Goal: Task Accomplishment & Management: Manage account settings

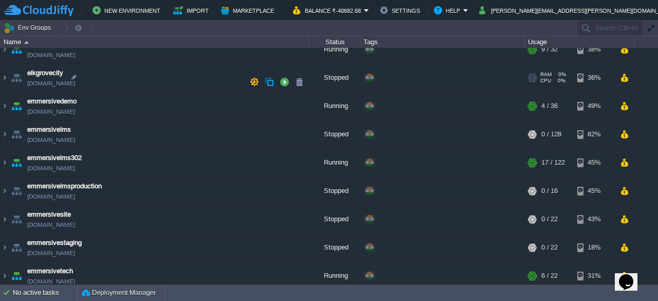
scroll to position [360, 0]
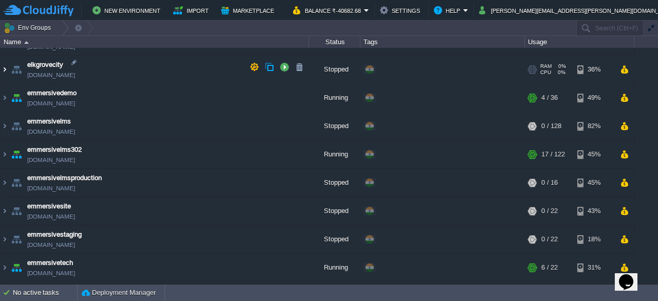
drag, startPoint x: 6, startPoint y: 66, endPoint x: 0, endPoint y: 78, distance: 12.6
click at [6, 66] on img at bounding box center [5, 70] width 8 height 28
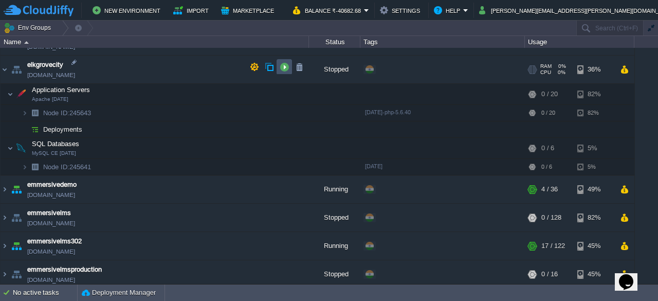
click at [287, 70] on button "button" at bounding box center [284, 66] width 9 height 9
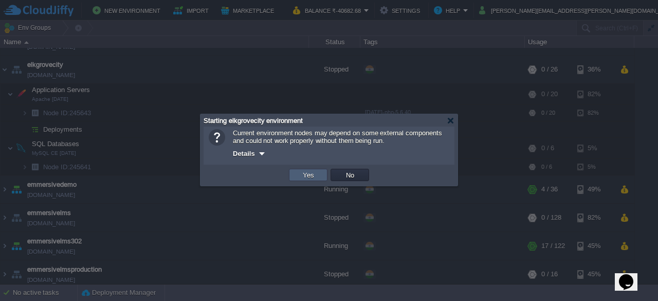
click at [297, 176] on td "Yes" at bounding box center [308, 175] width 39 height 12
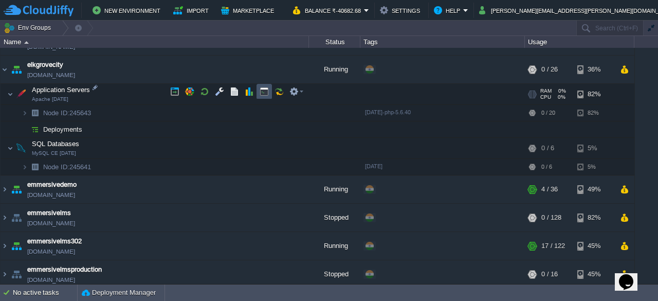
click at [264, 92] on button "button" at bounding box center [264, 91] width 9 height 9
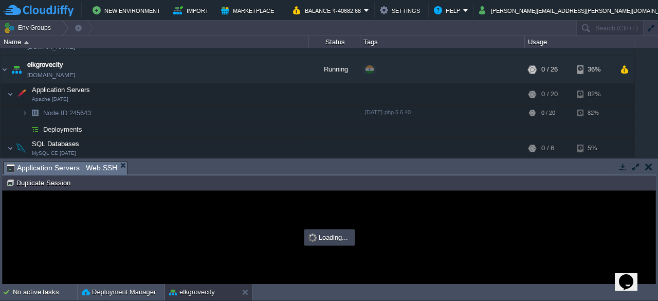
click at [632, 166] on button "button" at bounding box center [635, 166] width 9 height 9
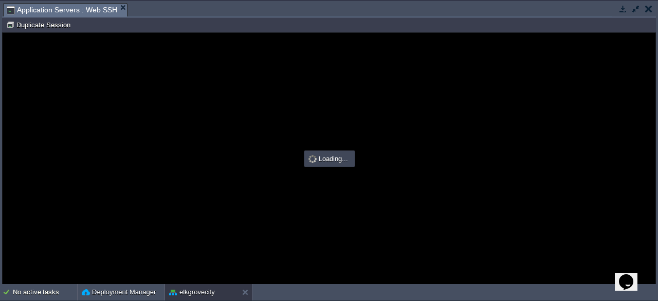
click at [615, 8] on div at bounding box center [633, 9] width 43 height 12
click at [620, 8] on button "button" at bounding box center [622, 8] width 9 height 9
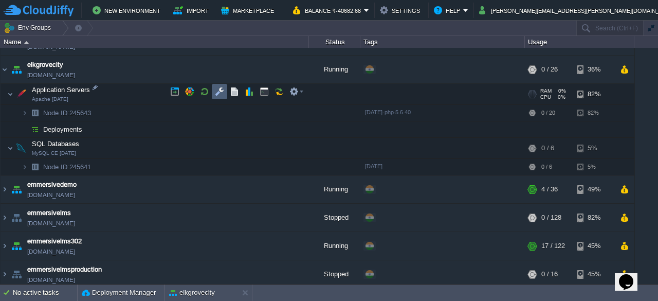
click at [225, 90] on td at bounding box center [219, 91] width 15 height 15
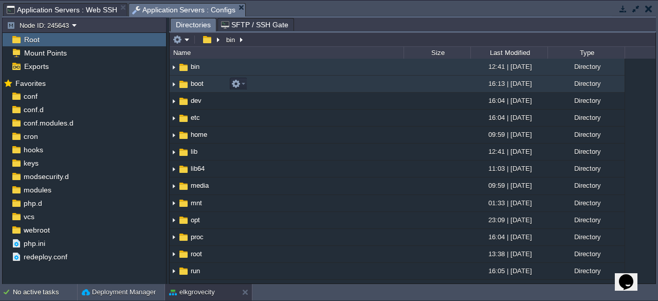
scroll to position [0, 0]
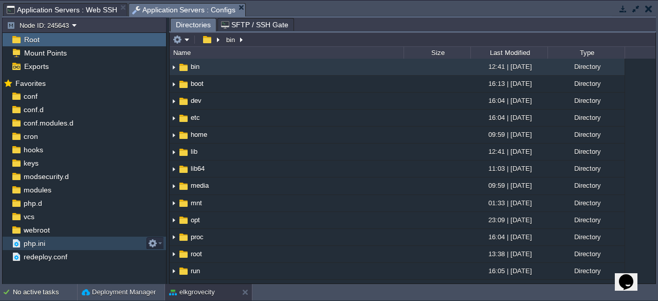
click at [53, 237] on div "php.ini" at bounding box center [84, 242] width 163 height 13
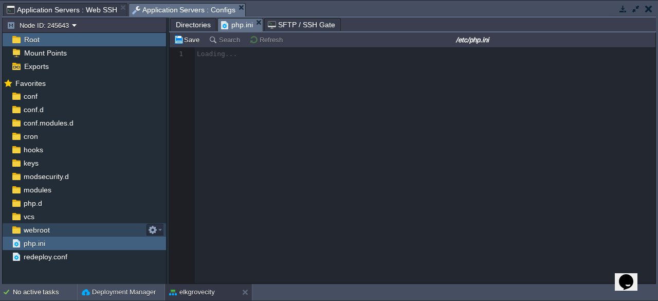
click at [69, 227] on div "webroot" at bounding box center [84, 229] width 163 height 13
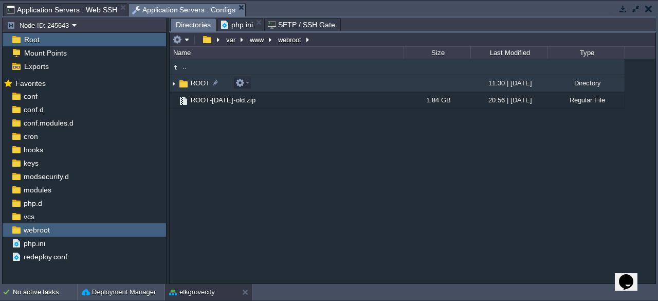
click at [191, 81] on span "ROOT" at bounding box center [200, 83] width 22 height 9
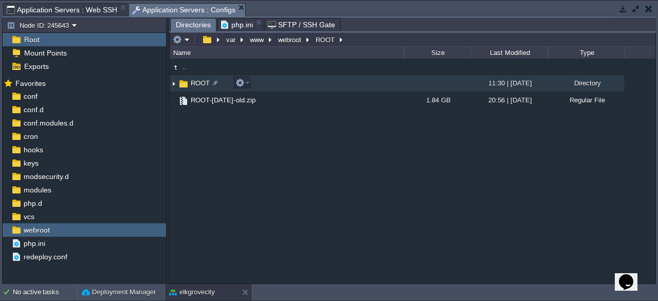
click at [191, 81] on span "ROOT" at bounding box center [200, 83] width 22 height 9
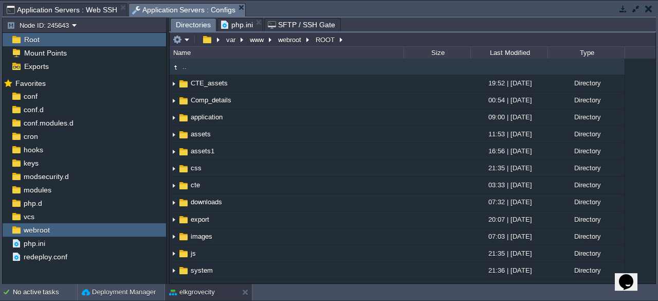
type input "/var/www/webroot/ROOT"
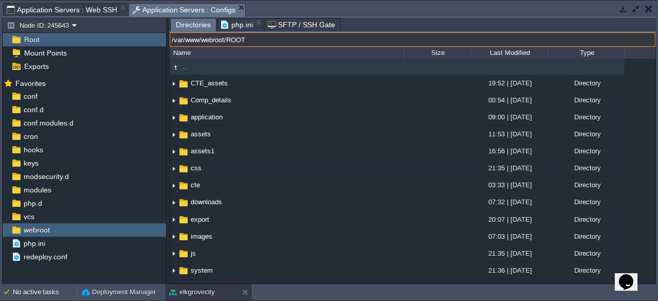
click at [360, 39] on input "/var/www/webroot/ROOT" at bounding box center [413, 39] width 486 height 14
click at [625, 7] on button "button" at bounding box center [622, 8] width 9 height 9
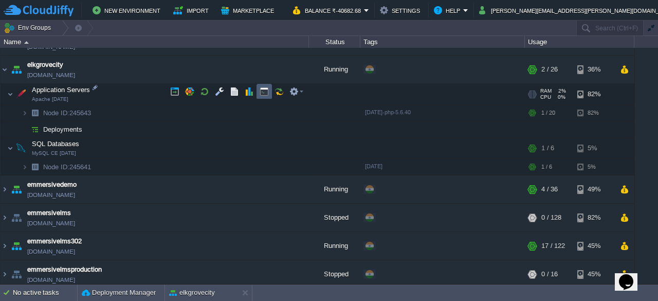
click at [269, 92] on td at bounding box center [263, 91] width 15 height 15
type input "#000000"
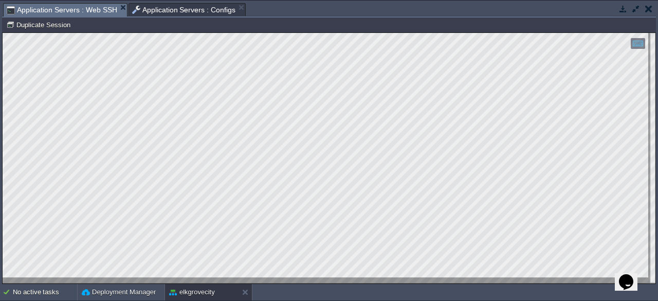
click at [620, 12] on button "button" at bounding box center [622, 8] width 9 height 9
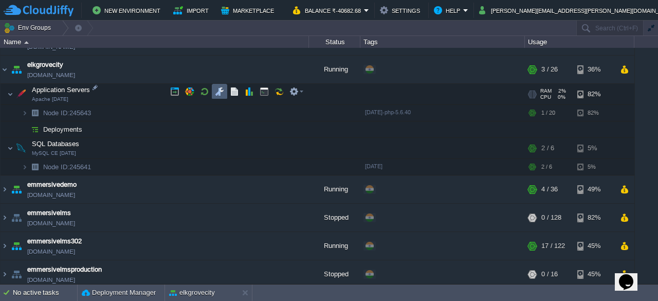
click at [218, 96] on td at bounding box center [219, 91] width 15 height 15
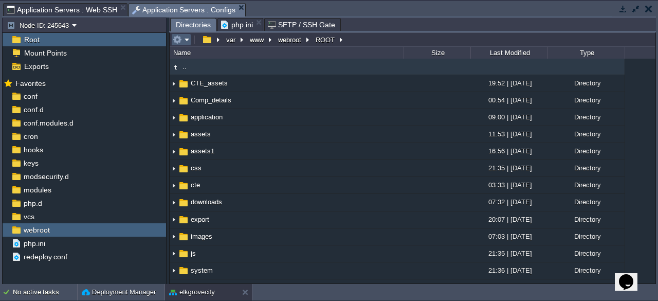
click at [187, 41] on em at bounding box center [181, 39] width 17 height 9
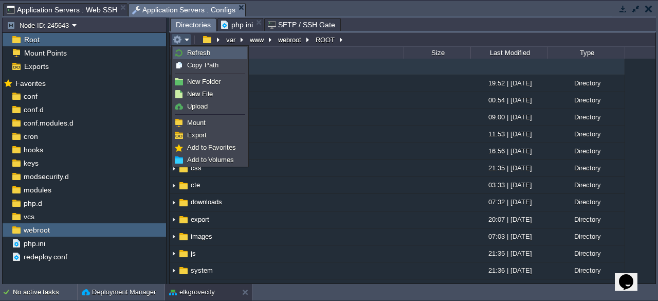
click at [209, 55] on link "Refresh" at bounding box center [209, 52] width 73 height 11
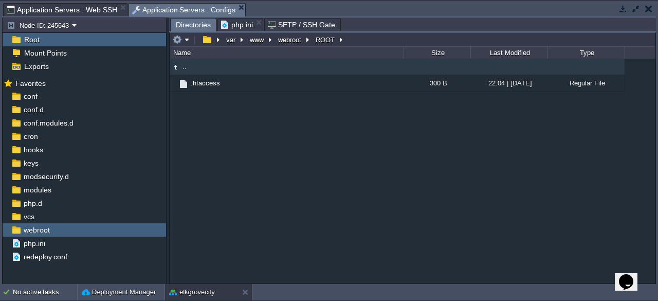
drag, startPoint x: 255, startPoint y: 142, endPoint x: 246, endPoint y: 135, distance: 11.7
click at [254, 142] on div ".. .htaccess 300 B 22:04 | [DATE] Regular File" at bounding box center [413, 171] width 486 height 224
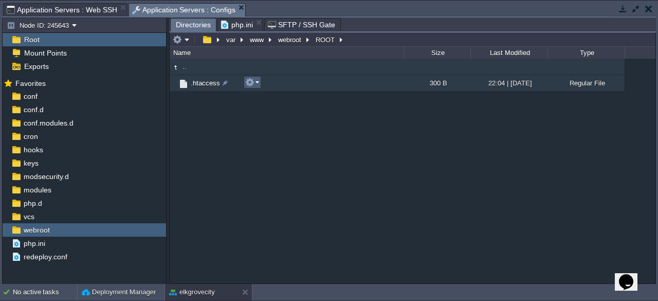
click at [258, 83] on em at bounding box center [252, 82] width 14 height 9
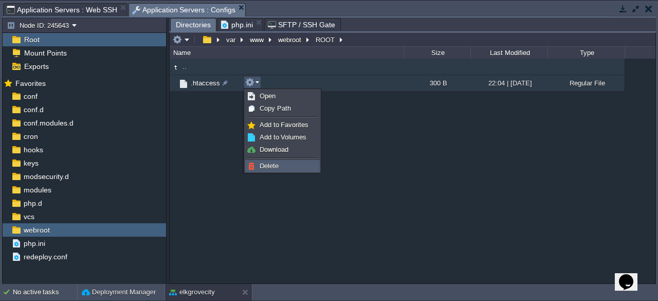
click at [285, 168] on link "Delete" at bounding box center [282, 165] width 73 height 11
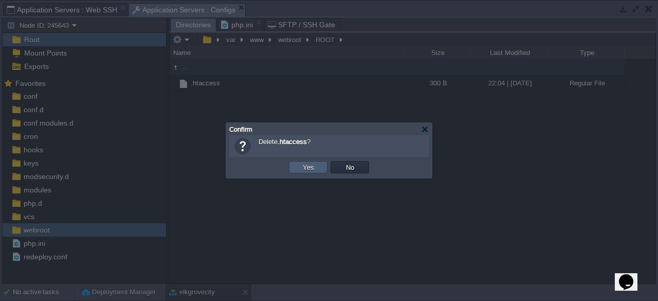
click at [315, 170] on button "Yes" at bounding box center [308, 166] width 17 height 9
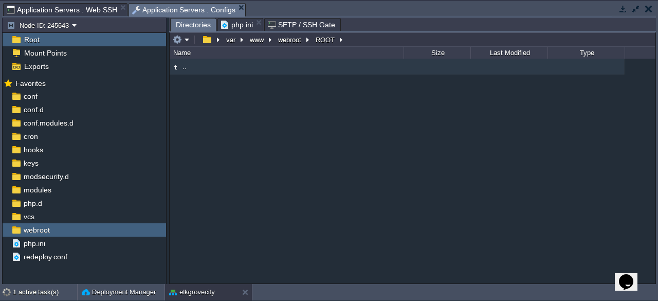
click at [316, 161] on div ".." at bounding box center [413, 171] width 486 height 224
click at [278, 35] on button "webroot" at bounding box center [290, 39] width 27 height 9
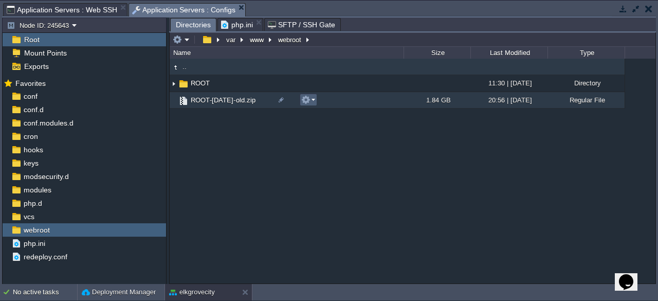
click at [316, 100] on td at bounding box center [308, 100] width 17 height 12
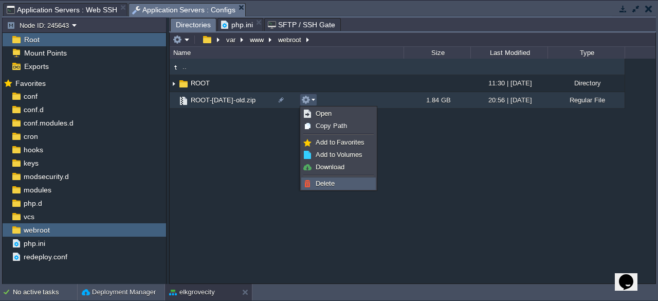
click at [300, 178] on ul "Open Copy Path Add to Favorites Add to Volumes Download Delete" at bounding box center [338, 148] width 77 height 84
click at [313, 185] on link "Delete" at bounding box center [338, 183] width 73 height 11
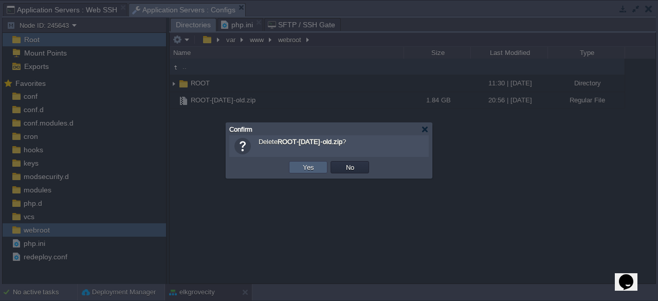
click at [322, 168] on td "Yes" at bounding box center [308, 167] width 39 height 12
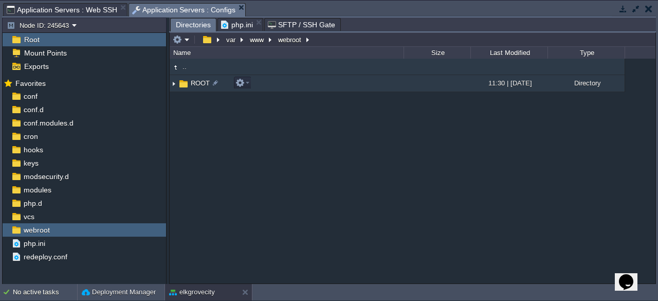
click at [191, 85] on span "ROOT" at bounding box center [200, 83] width 22 height 9
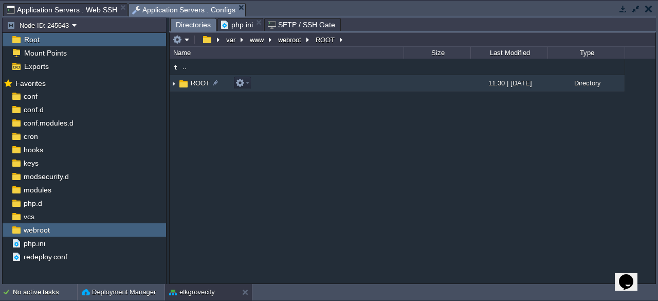
click at [191, 85] on span "ROOT" at bounding box center [200, 83] width 22 height 9
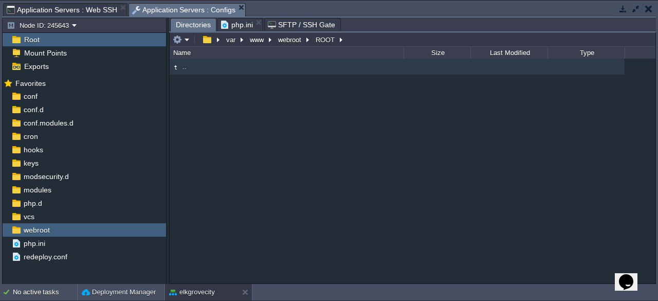
click at [622, 9] on button "button" at bounding box center [622, 8] width 9 height 9
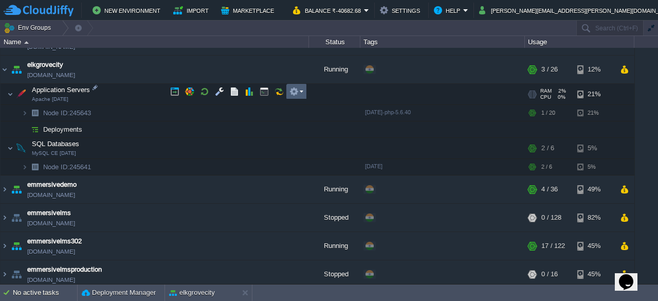
click at [301, 94] on em at bounding box center [296, 91] width 14 height 9
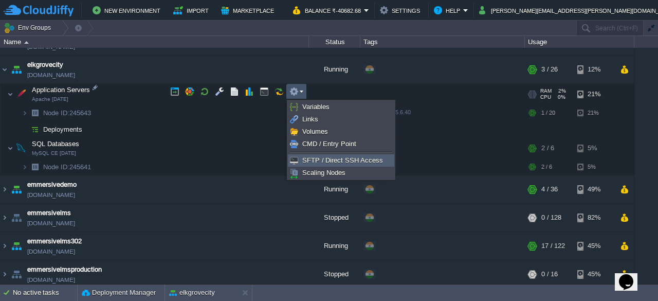
click at [323, 158] on span "SFTP / Direct SSH Access" at bounding box center [342, 160] width 81 height 8
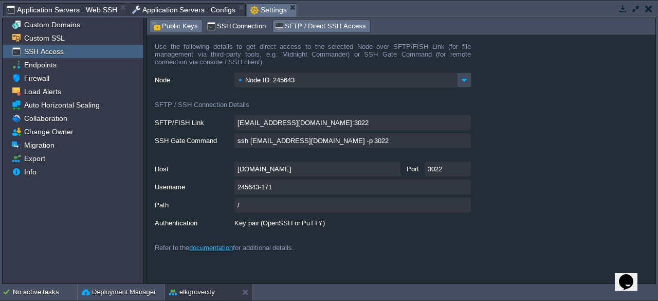
click at [176, 23] on span "Public Keys" at bounding box center [175, 26] width 46 height 11
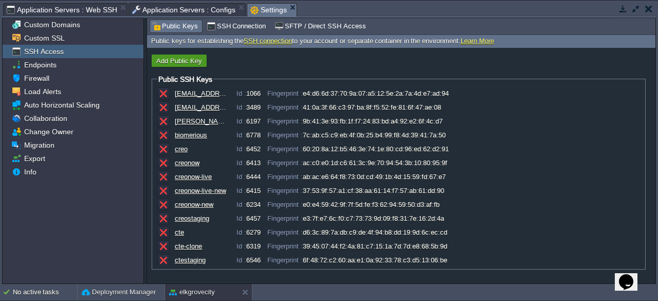
click at [175, 54] on td "Add Public Key" at bounding box center [179, 60] width 55 height 12
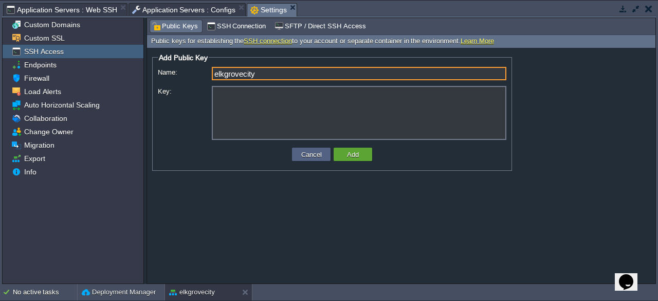
type input "elkgrovecity"
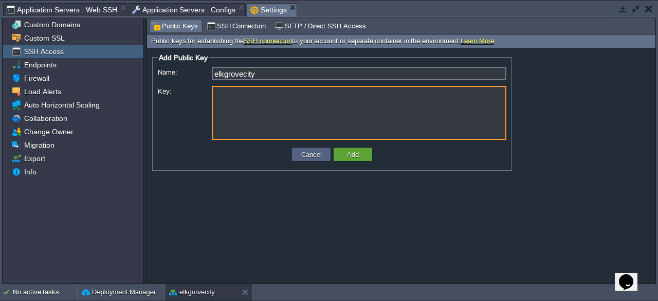
click at [253, 91] on textarea "Key:" at bounding box center [359, 113] width 295 height 54
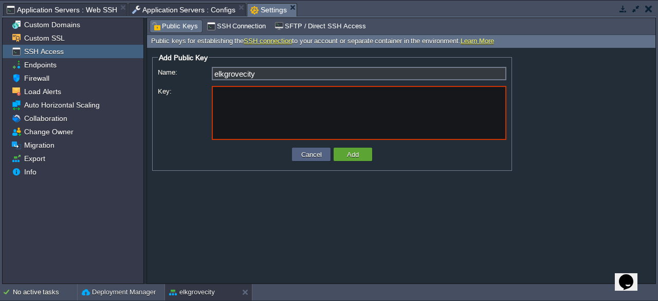
paste textarea "ssh-rsa AAAAB3NzaC1yc2EAAAADAQABAAABAQDYsvWE8ZDfpEzwtyQq+SVBASfc/PBPPn27bwGOz7p…"
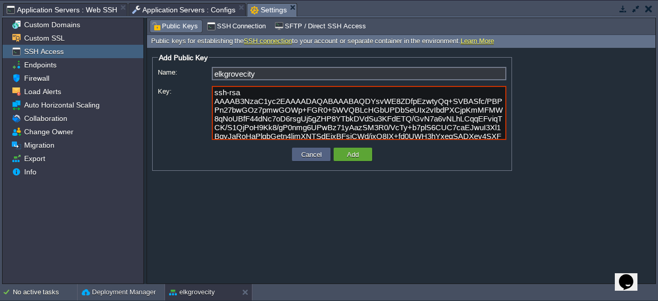
scroll to position [16, 0]
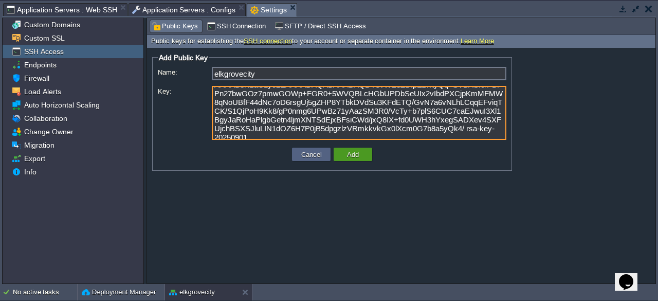
type textarea "ssh-rsa AAAAB3NzaC1yc2EAAAADAQABAAABAQDYsvWE8ZDfpEzwtyQq+SVBASfc/PBPPn27bwGOz7p…"
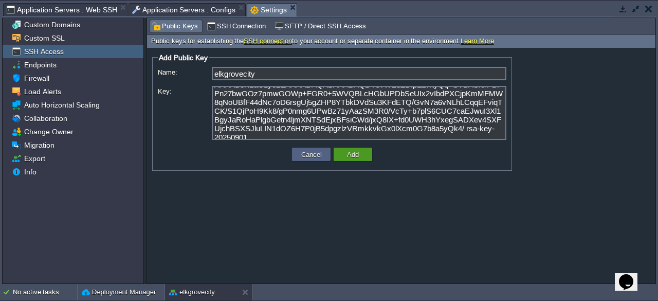
click at [364, 153] on td "Add" at bounding box center [353, 154] width 39 height 13
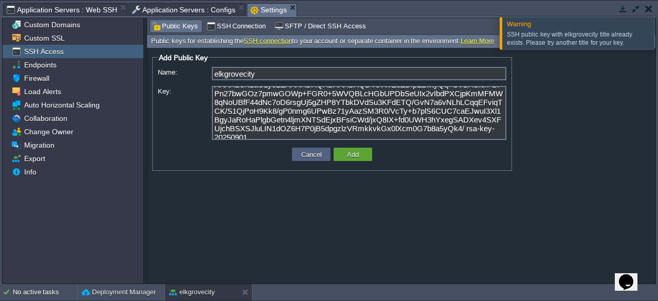
click at [262, 74] on input "elkgrovecity" at bounding box center [359, 73] width 295 height 13
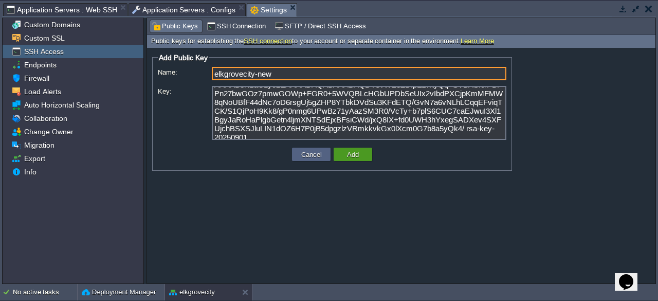
type input "elkgrovecity-new"
click at [362, 157] on td "Add" at bounding box center [353, 154] width 39 height 13
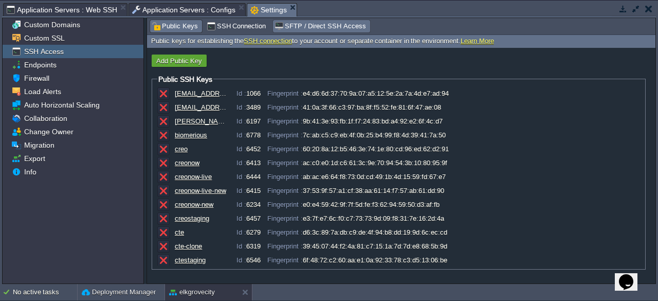
click at [318, 27] on span "SFTP / Direct SSH Access" at bounding box center [319, 26] width 91 height 11
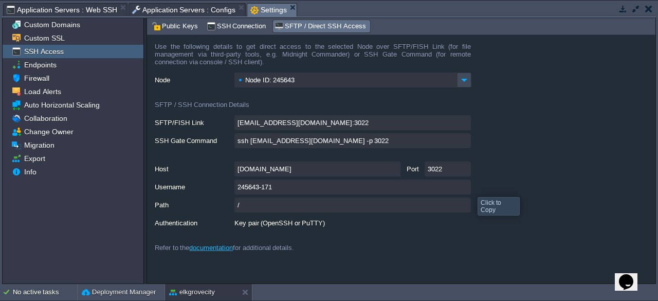
click at [468, 190] on input "245643-171" at bounding box center [352, 186] width 236 height 15
click at [397, 171] on input "[DOMAIN_NAME]" at bounding box center [317, 168] width 166 height 15
click at [469, 167] on input "3022" at bounding box center [448, 168] width 46 height 15
type textarea "3022"
click at [174, 26] on span "Public Keys" at bounding box center [175, 26] width 46 height 11
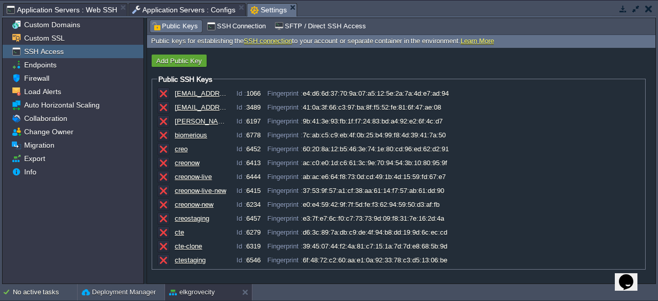
click at [203, 8] on span "Application Servers : Configs" at bounding box center [184, 10] width 104 height 12
click at [271, 12] on span "Settings" at bounding box center [268, 10] width 36 height 13
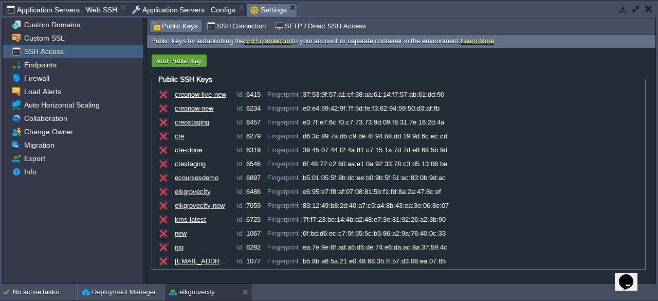
scroll to position [75, 0]
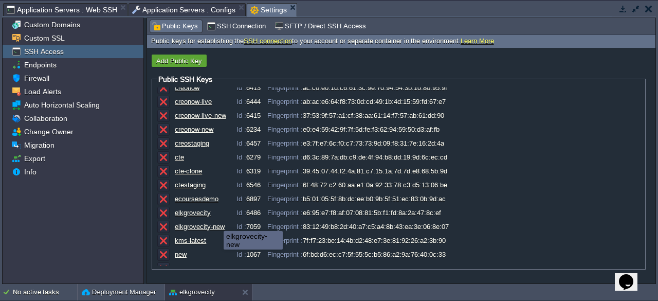
click at [218, 224] on div "elkgrovecity-new" at bounding box center [200, 227] width 51 height 8
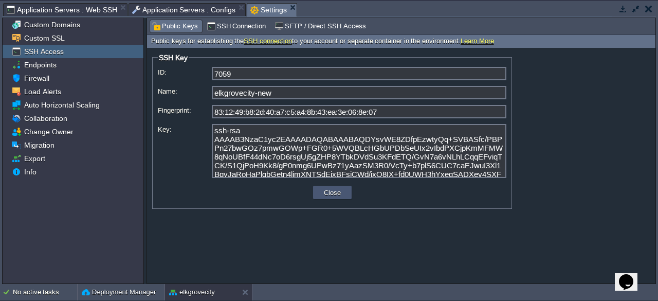
click at [332, 194] on button "Close" at bounding box center [332, 192] width 23 height 9
